Goal: Task Accomplishment & Management: Use online tool/utility

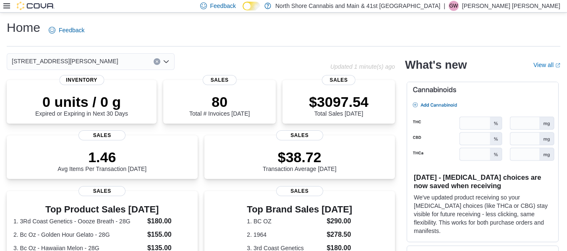
click at [6, 5] on icon at bounding box center [6, 6] width 7 height 7
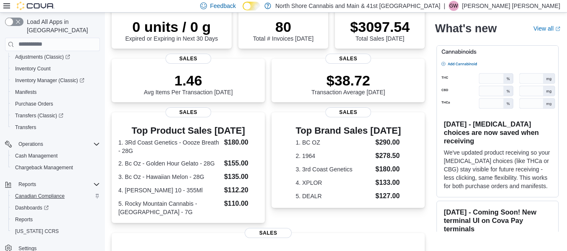
scroll to position [210, 0]
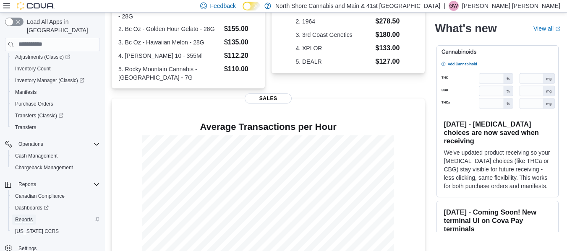
click at [35, 215] on link "Reports" at bounding box center [24, 220] width 24 height 10
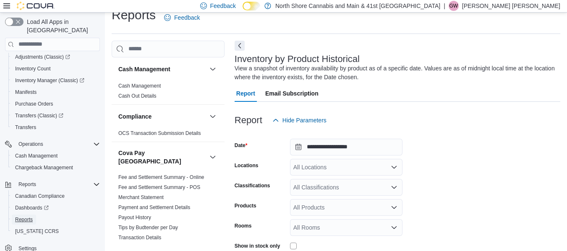
scroll to position [12, 0]
click at [332, 171] on div "All Locations" at bounding box center [346, 167] width 112 height 17
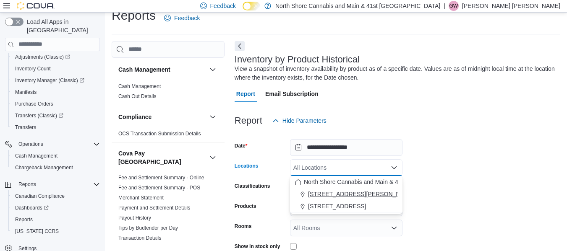
click at [338, 193] on span "[STREET_ADDRESS][PERSON_NAME]" at bounding box center [361, 194] width 107 height 8
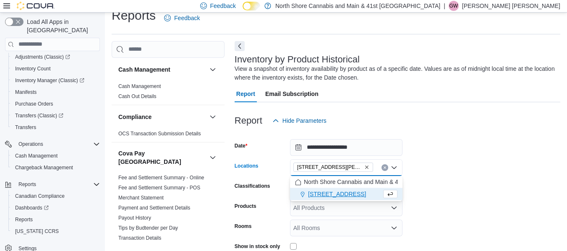
click at [338, 193] on span "[STREET_ADDRESS]" at bounding box center [337, 194] width 58 height 8
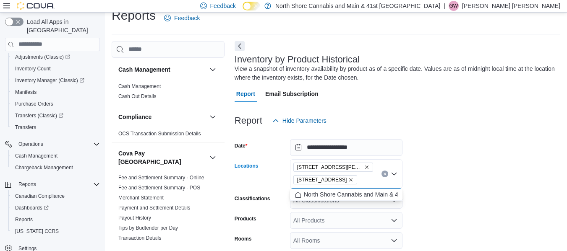
click at [348, 178] on icon "Remove 5707 Main St. from selection in this group" at bounding box center [350, 179] width 5 height 5
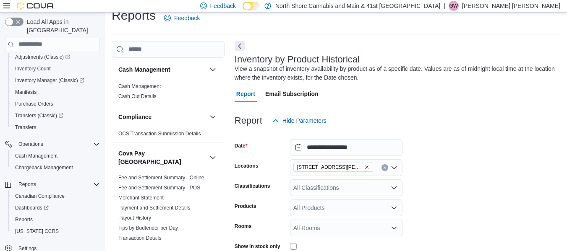
drag, startPoint x: 445, startPoint y: 198, endPoint x: 436, endPoint y: 199, distance: 8.5
click at [445, 197] on form "**********" at bounding box center [397, 202] width 326 height 147
click at [348, 189] on div "All Classifications" at bounding box center [346, 188] width 112 height 17
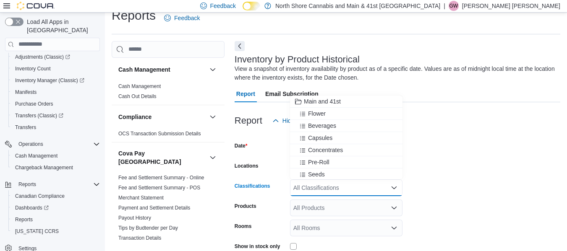
click at [449, 187] on form "**********" at bounding box center [397, 202] width 326 height 147
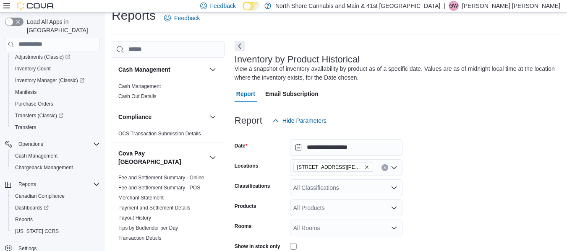
click at [349, 189] on div "All Classifications" at bounding box center [346, 188] width 112 height 17
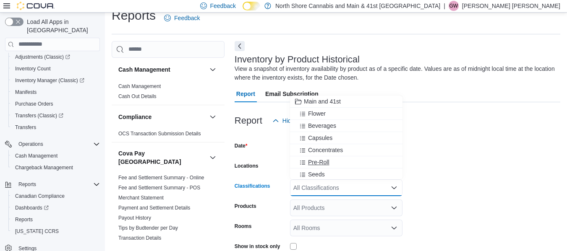
click at [328, 158] on button "Pre-Roll" at bounding box center [346, 162] width 112 height 12
click at [341, 211] on div "All Products" at bounding box center [346, 208] width 112 height 17
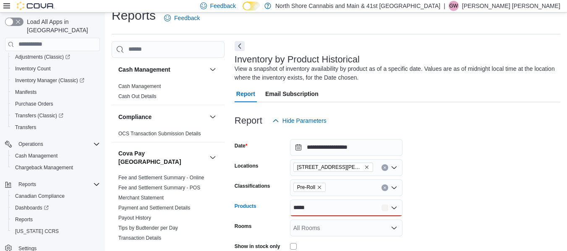
scroll to position [54, 0]
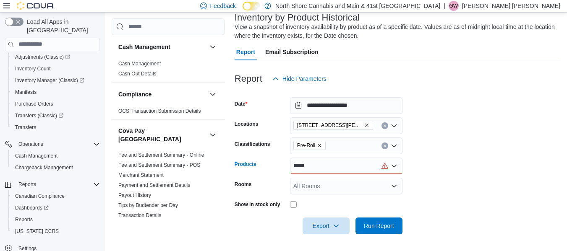
type input "*****"
click at [350, 166] on div "***** Combo box. Selected. rozay. Selected. Combo box input. All Products. Type…" at bounding box center [346, 166] width 112 height 17
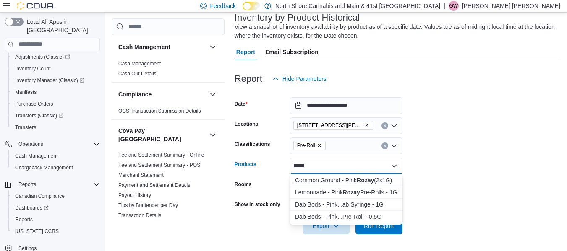
click at [357, 180] on div "Common Ground - Pink Rozay (2x1G)" at bounding box center [346, 180] width 102 height 8
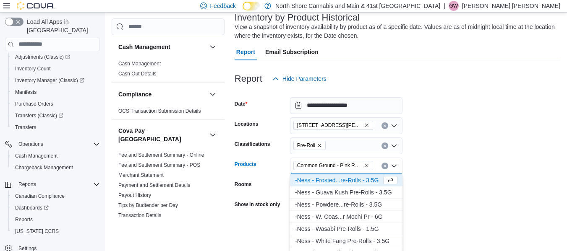
click at [424, 183] on form "**********" at bounding box center [397, 160] width 326 height 147
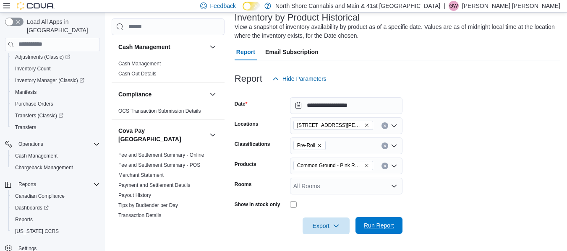
click at [380, 224] on span "Run Report" at bounding box center [379, 225] width 30 height 8
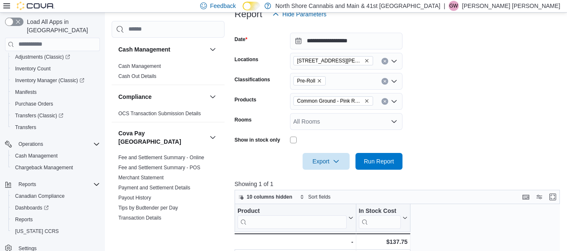
scroll to position [180, 0]
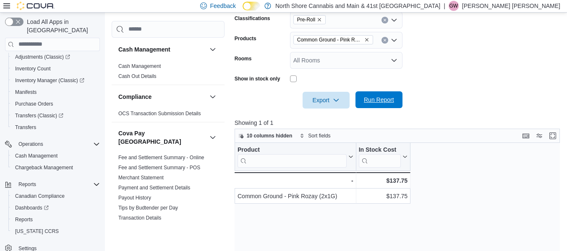
click at [378, 95] on span "Run Report" at bounding box center [378, 99] width 37 height 17
click at [378, 96] on span "Run Report" at bounding box center [379, 100] width 30 height 8
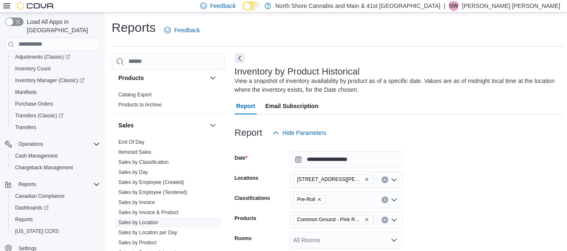
scroll to position [594, 0]
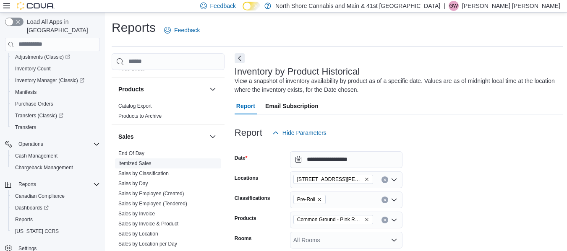
click at [152, 159] on span "Itemized Sales" at bounding box center [168, 164] width 106 height 10
click at [140, 161] on link "Itemized Sales" at bounding box center [134, 164] width 33 height 6
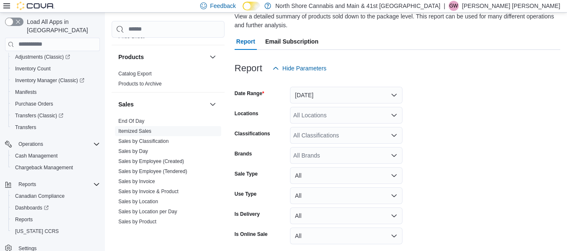
scroll to position [98, 0]
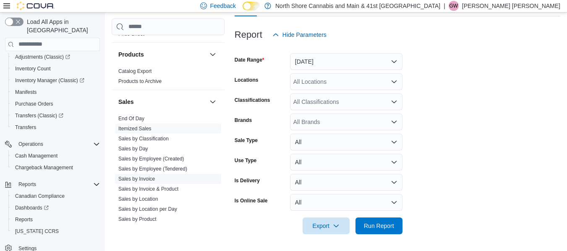
click at [141, 176] on link "Sales by Invoice" at bounding box center [136, 179] width 36 height 6
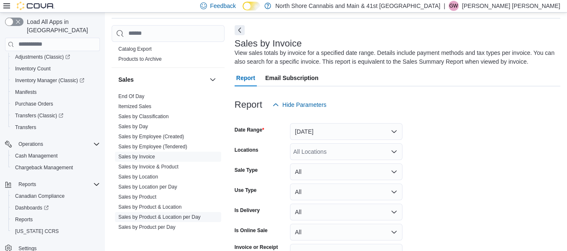
scroll to position [636, 0]
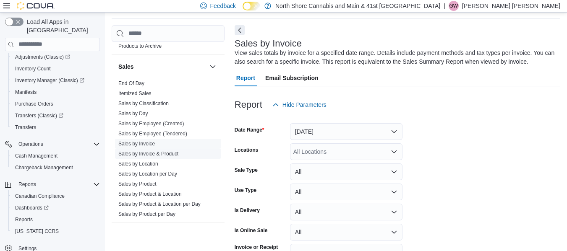
click at [156, 151] on link "Sales by Invoice & Product" at bounding box center [148, 154] width 60 height 6
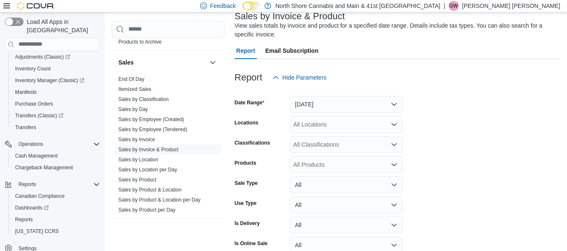
scroll to position [70, 0]
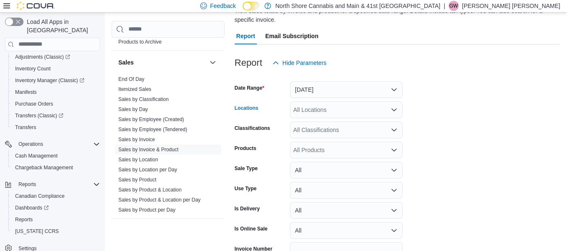
click at [320, 110] on div "All Locations" at bounding box center [346, 110] width 112 height 17
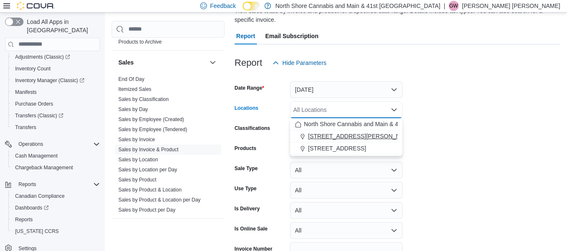
click at [334, 140] on span "[STREET_ADDRESS][PERSON_NAME]" at bounding box center [361, 136] width 107 height 8
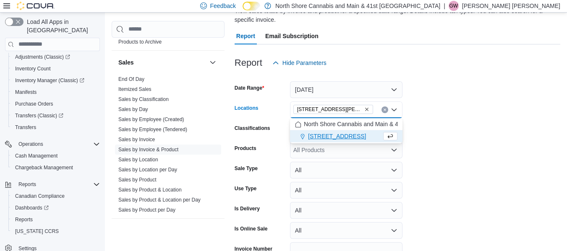
click at [337, 154] on div "All Products" at bounding box center [346, 150] width 112 height 17
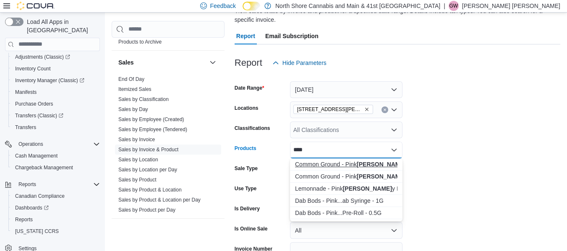
type input "****"
click at [351, 163] on div "Common Ground - Pink [PERSON_NAME] y (2x1G)" at bounding box center [346, 164] width 102 height 8
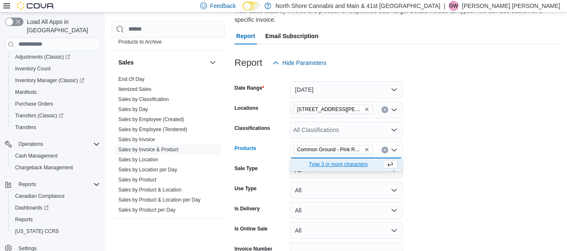
click at [433, 156] on form "Date Range [DATE] Locations [STREET_ADDRESS][PERSON_NAME] Classifications All C…" at bounding box center [397, 176] width 326 height 211
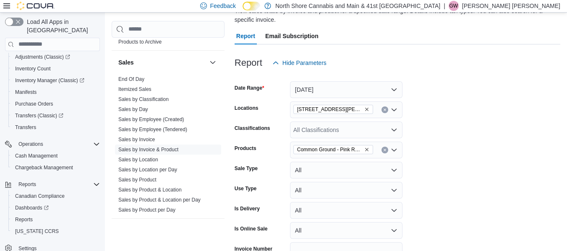
scroll to position [118, 0]
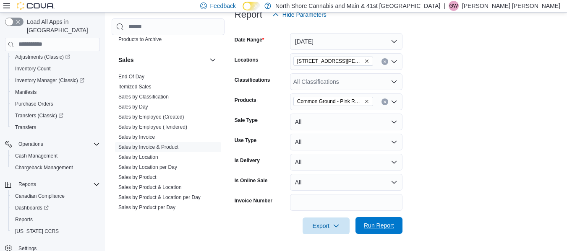
click at [393, 220] on span "Run Report" at bounding box center [378, 225] width 37 height 17
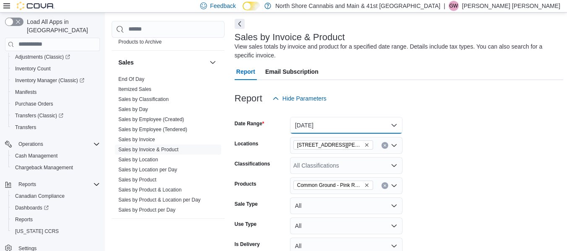
click at [358, 126] on button "[DATE]" at bounding box center [346, 125] width 112 height 17
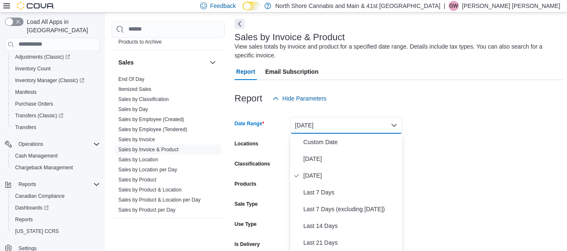
scroll to position [43, 0]
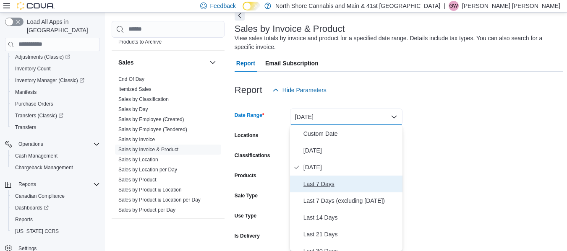
click at [322, 180] on span "Last 7 Days" at bounding box center [351, 184] width 96 height 10
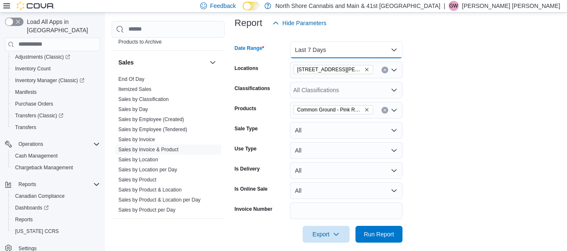
scroll to position [253, 0]
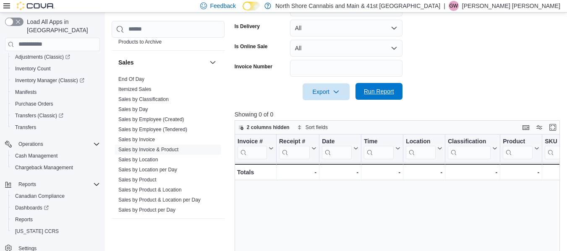
click at [390, 92] on span "Run Report" at bounding box center [379, 91] width 30 height 8
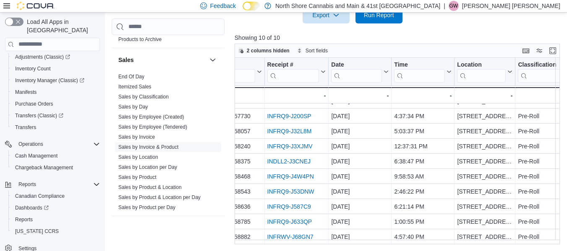
scroll to position [14, 0]
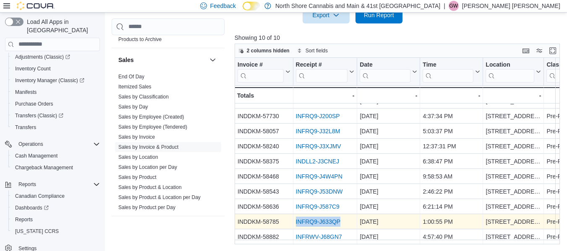
drag, startPoint x: 342, startPoint y: 215, endPoint x: 294, endPoint y: 217, distance: 47.4
click at [294, 217] on div "INFRQ9-J633QP - Receipt # URL, column 2, row 9" at bounding box center [325, 221] width 64 height 15
copy link "INFRQ9-J633QP"
